Goal: Information Seeking & Learning: Learn about a topic

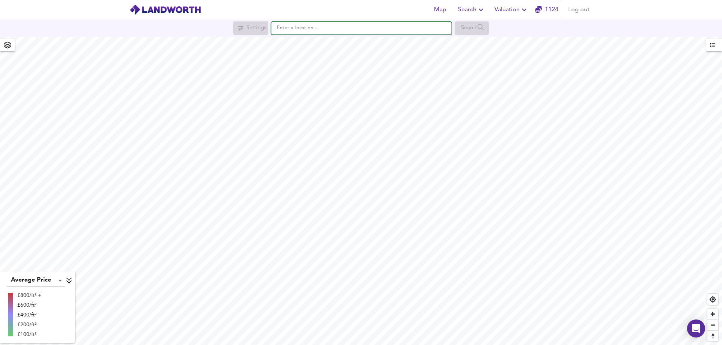
click at [313, 31] on input "text" at bounding box center [361, 28] width 180 height 13
paste input "DN32 9DT"
click at [317, 42] on small "[PERSON_NAME][GEOGRAPHIC_DATA], [GEOGRAPHIC_DATA]" at bounding box center [377, 43] width 126 height 5
type input "[PERSON_NAME][STREET_ADDRESS]"
checkbox input "false"
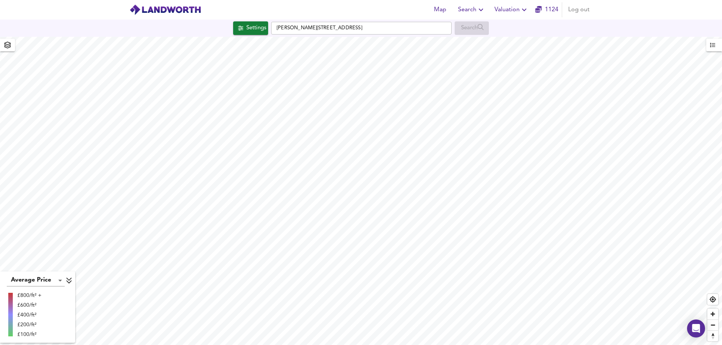
checkbox input "true"
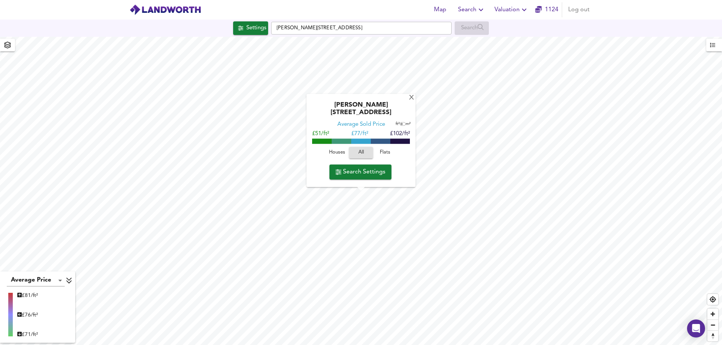
click at [334, 153] on span "Houses" at bounding box center [337, 153] width 20 height 9
click at [359, 150] on span "All" at bounding box center [361, 153] width 20 height 9
click at [386, 152] on span "Flats" at bounding box center [385, 153] width 20 height 9
click at [337, 151] on span "Houses" at bounding box center [337, 153] width 20 height 9
